Goal: Transaction & Acquisition: Purchase product/service

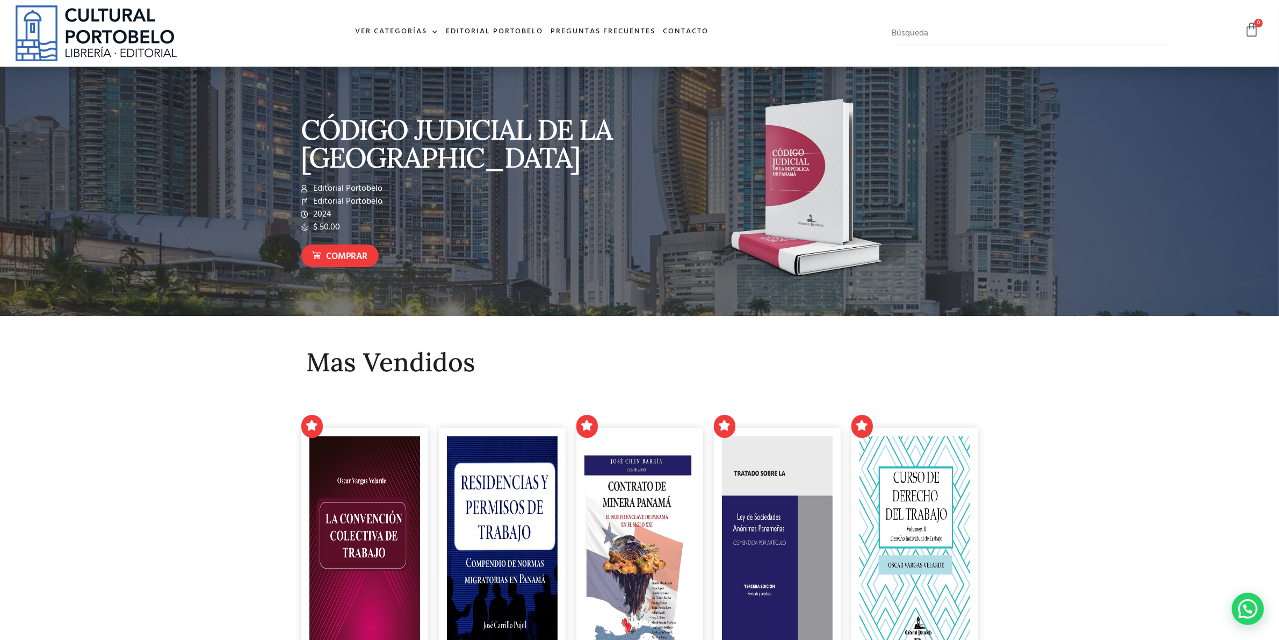
click at [958, 28] on input "text" at bounding box center [1032, 33] width 299 height 23
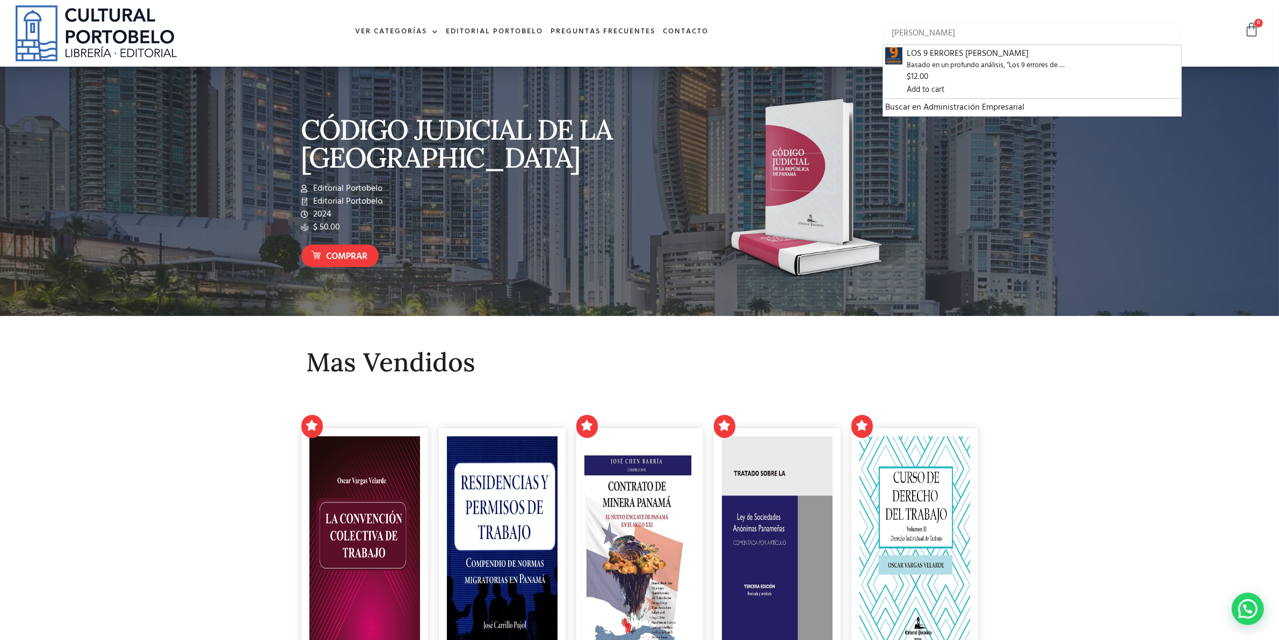
type input "[PERSON_NAME]"
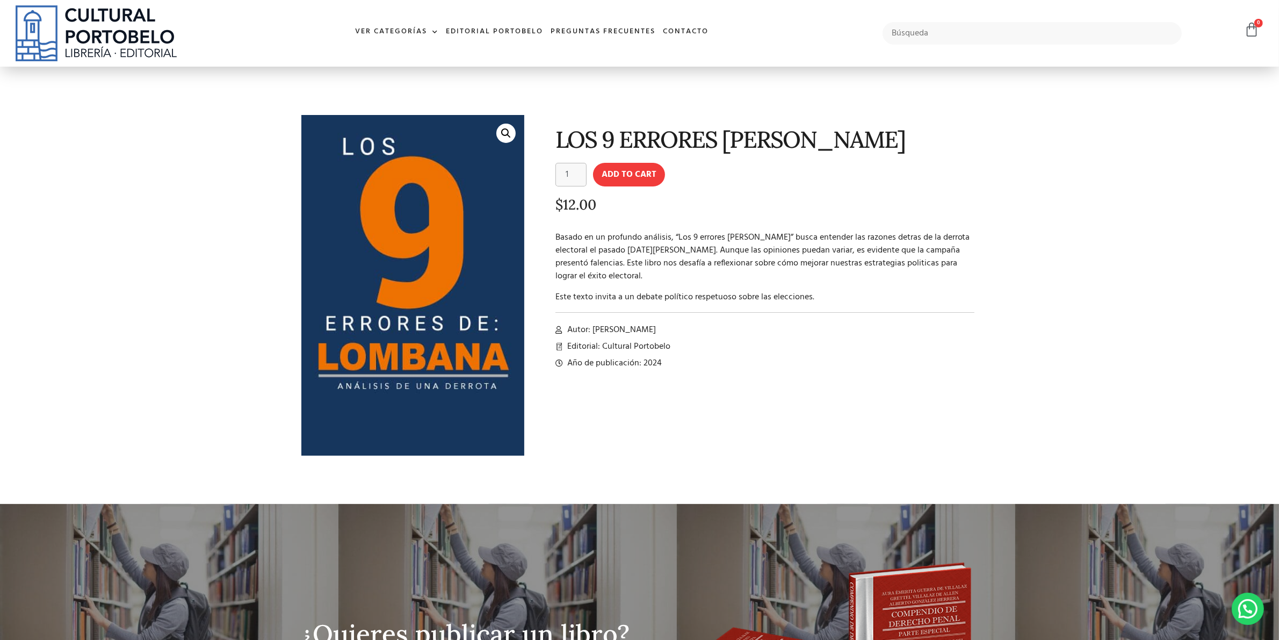
click at [798, 417] on div "LOS 9 ERRORES DE LOMBANA LOS 9 ERRORES DE LOMBANA quantity 1 Add to cart $ 12.0…" at bounding box center [757, 294] width 454 height 369
